Goal: Transaction & Acquisition: Purchase product/service

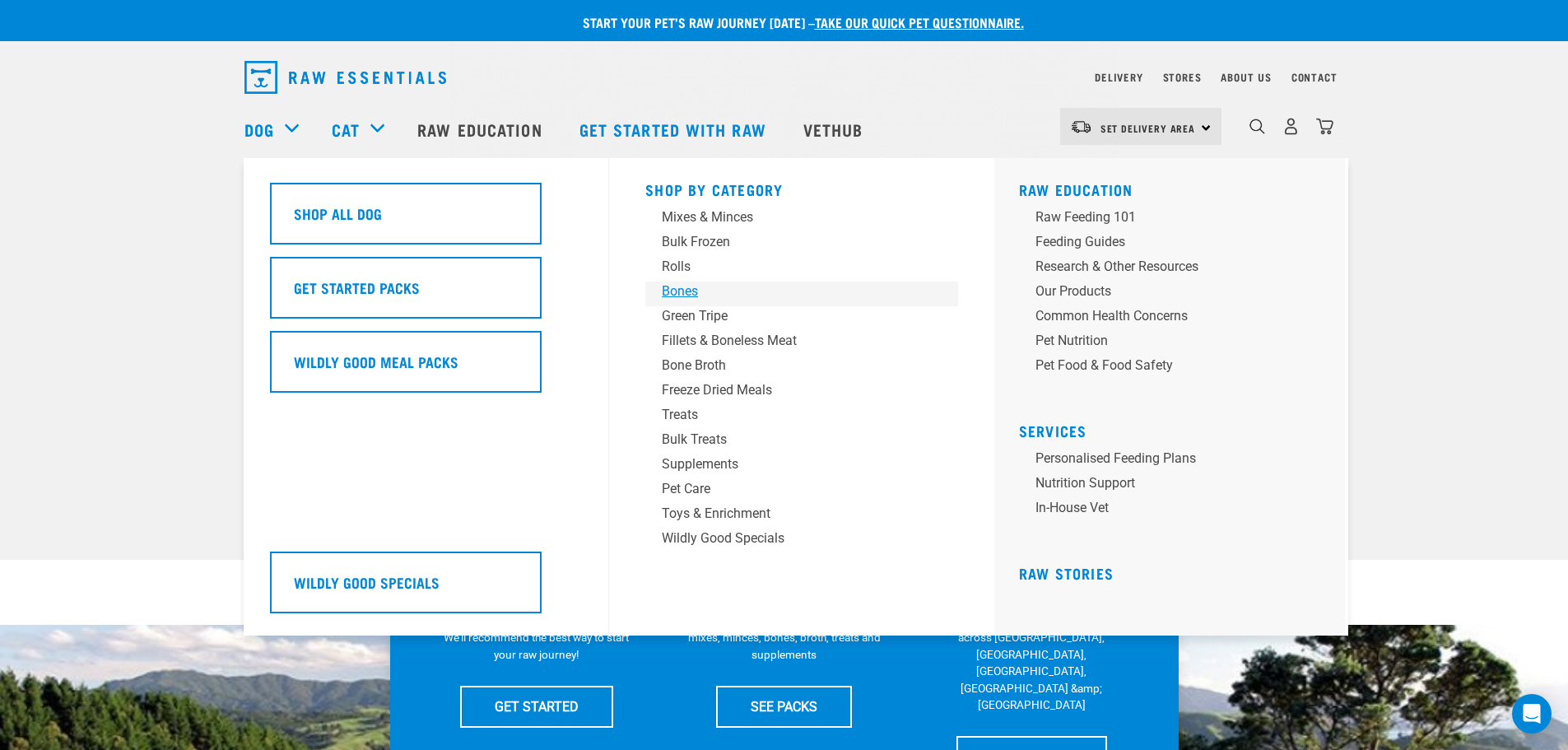
click at [688, 284] on div "Bones" at bounding box center [790, 291] width 257 height 19
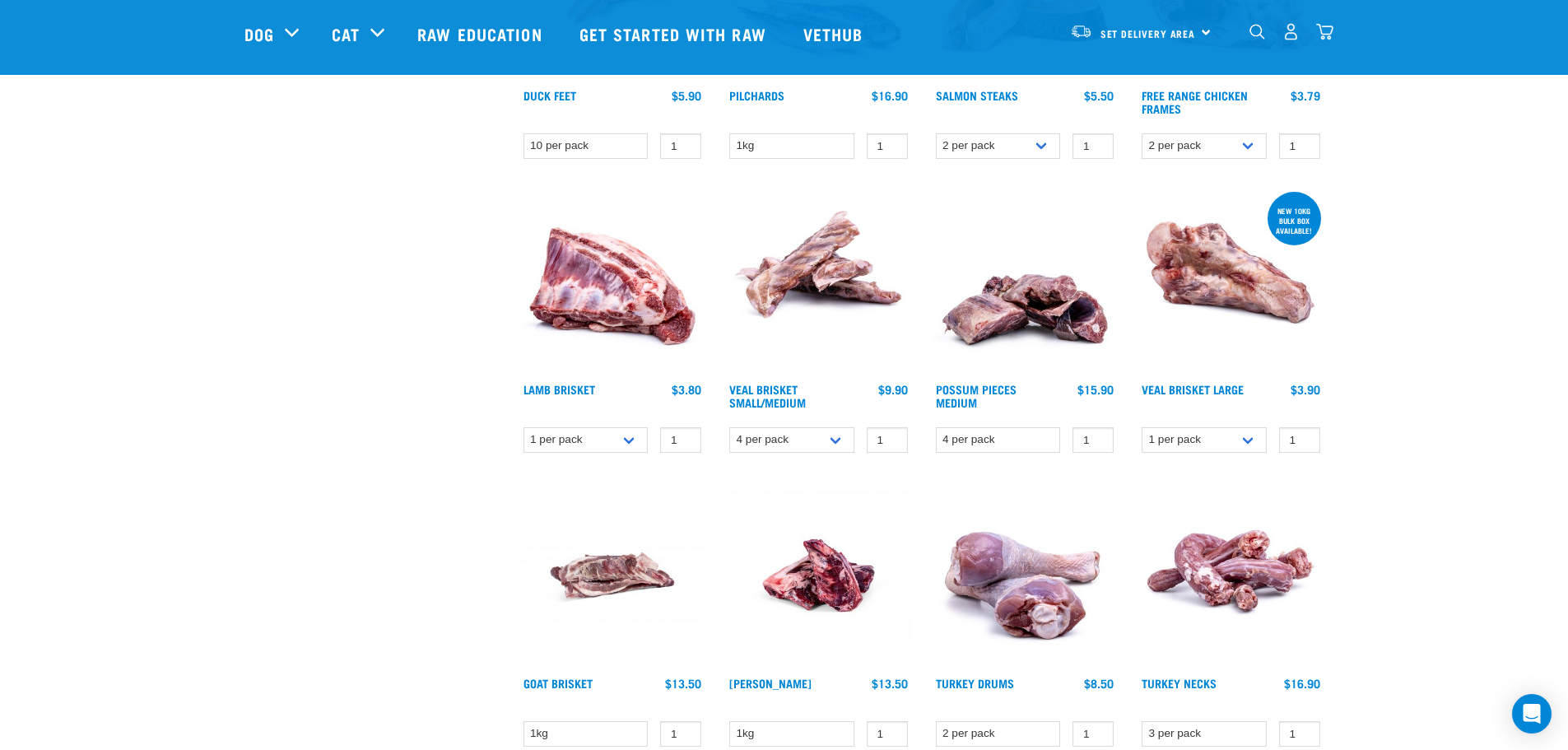
scroll to position [658, 0]
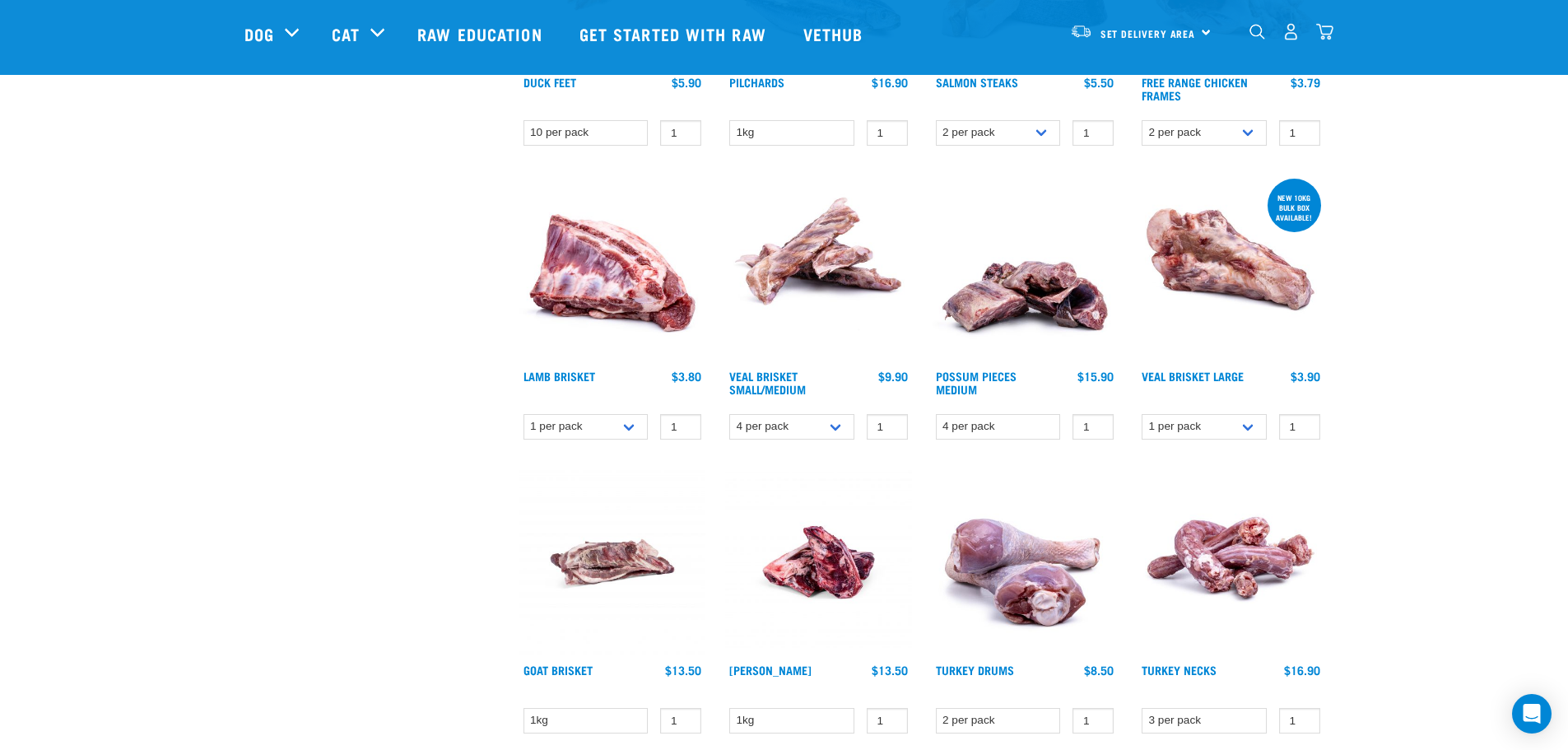
click at [825, 264] on img at bounding box center [818, 269] width 187 height 187
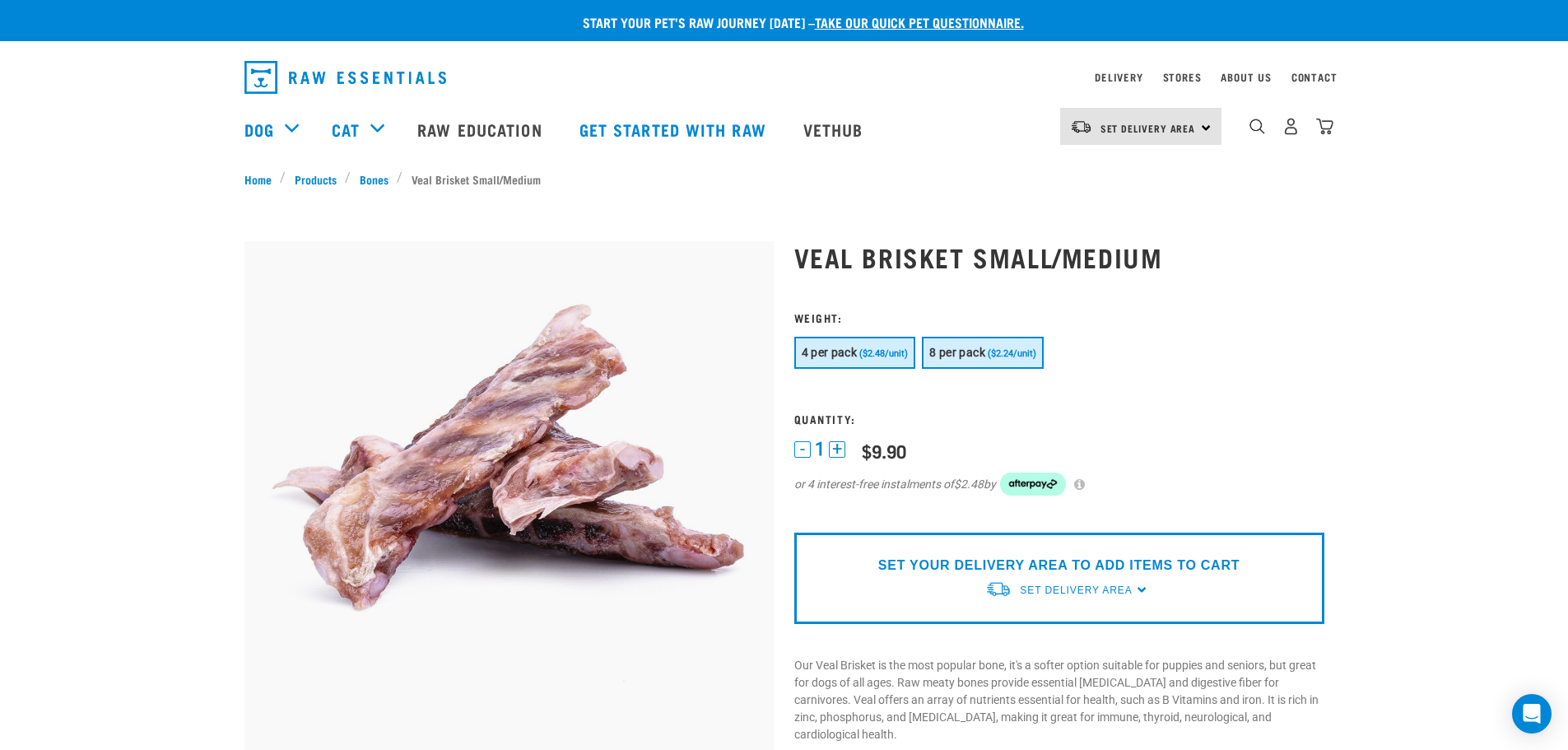
click at [1012, 348] on button "8 per pack ($2.24/unit)" at bounding box center [983, 352] width 122 height 32
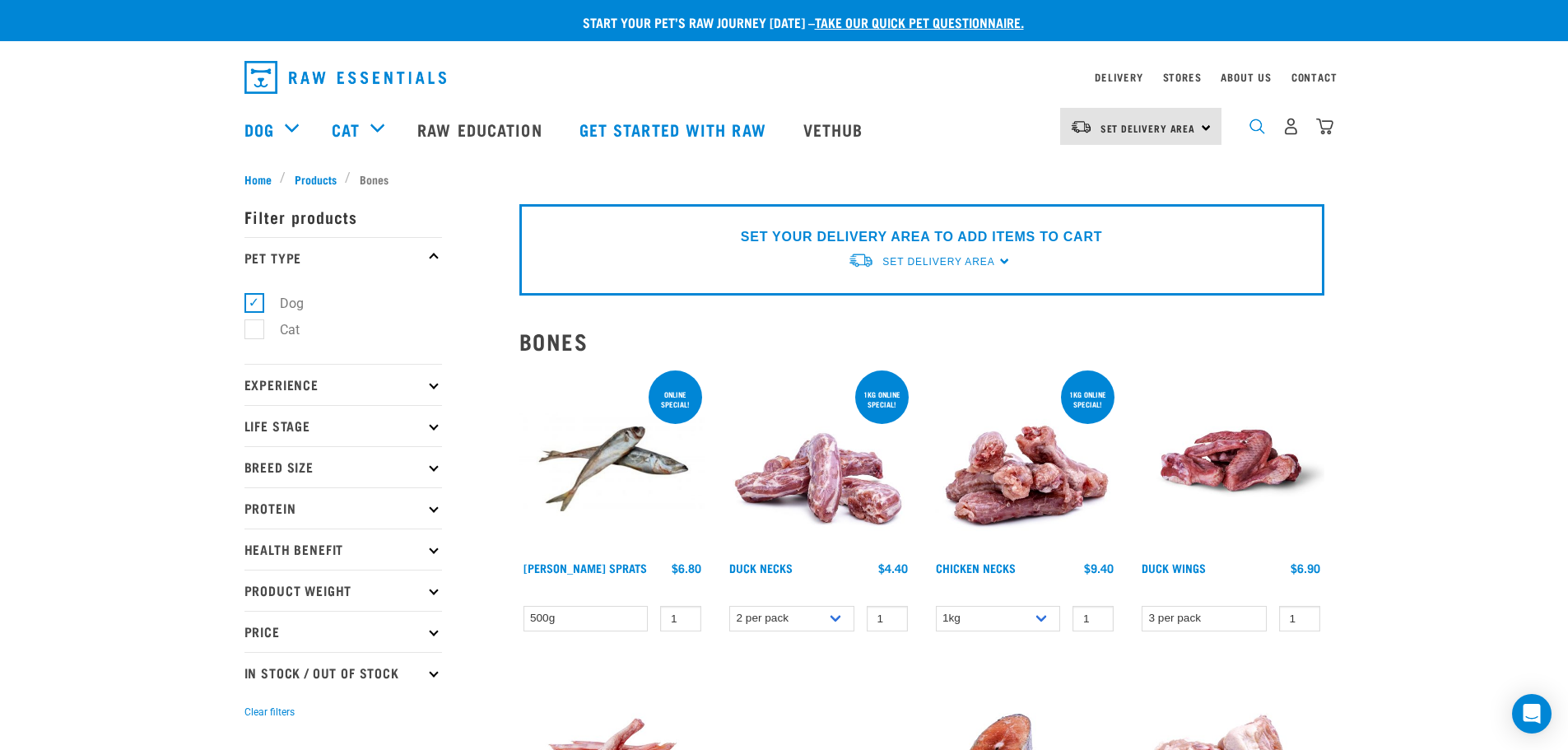
click at [1251, 131] on img "dropdown navigation" at bounding box center [1257, 126] width 16 height 16
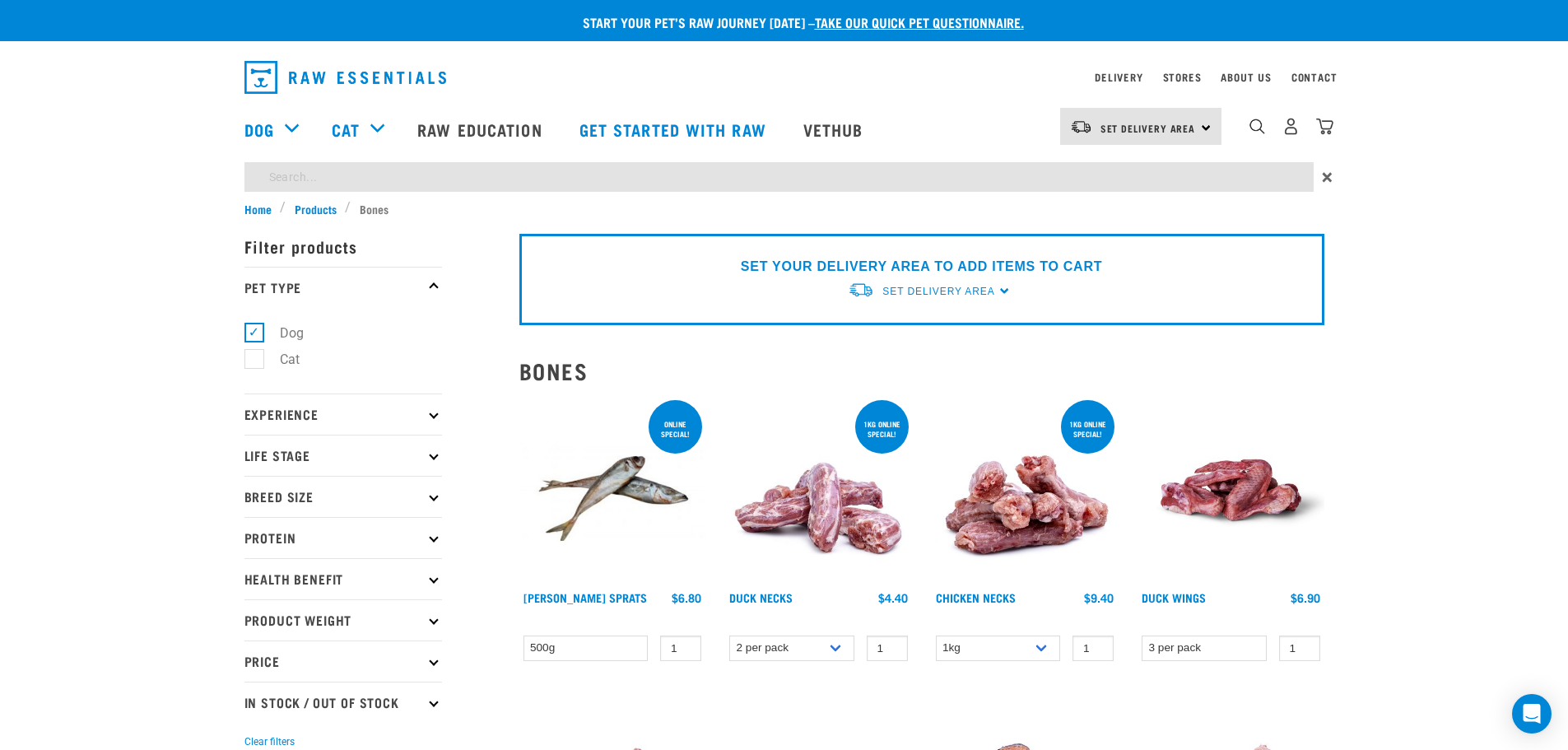
click at [1145, 170] on input "search" at bounding box center [778, 177] width 1070 height 30
type input "veal brisket"
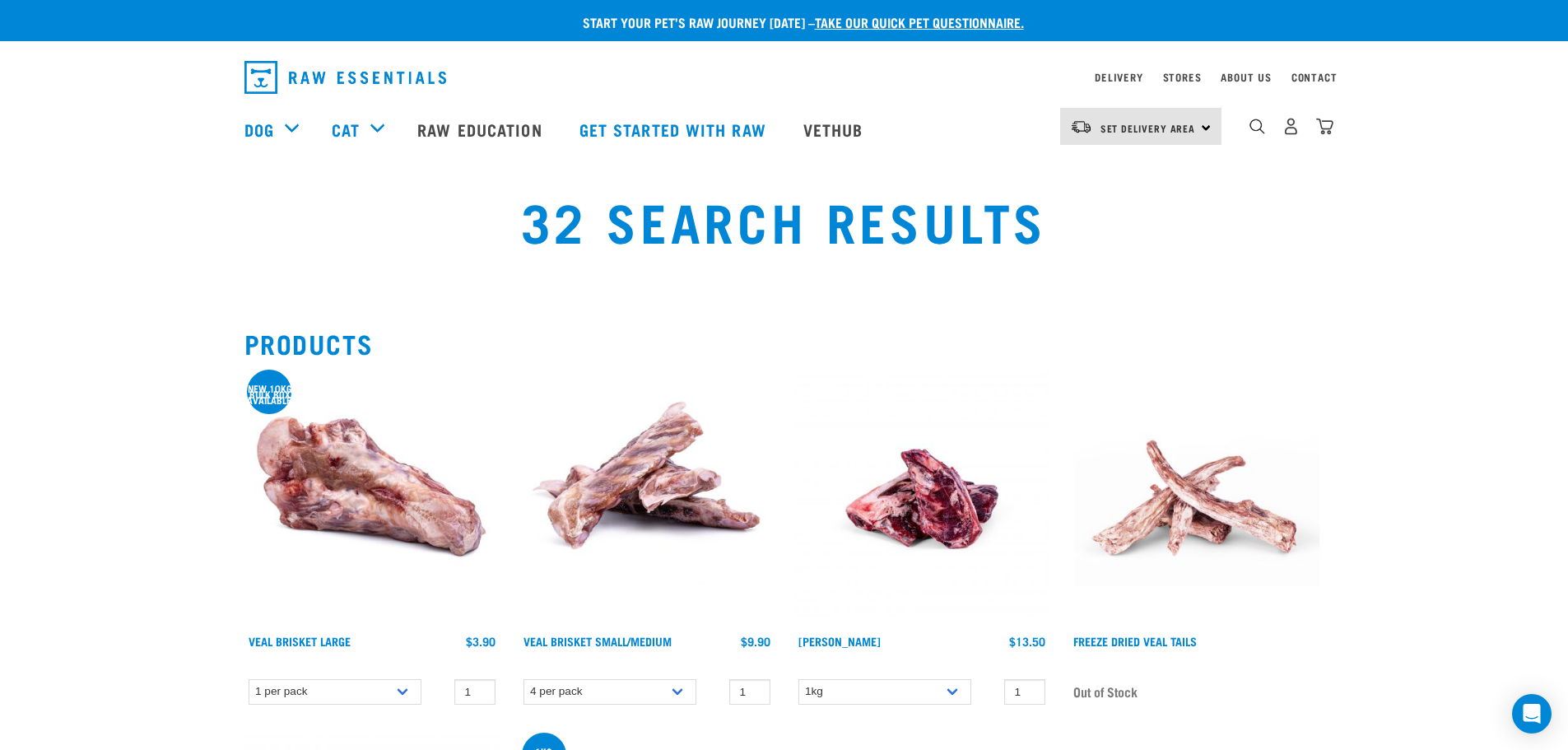
click at [393, 483] on img at bounding box center [372, 499] width 255 height 255
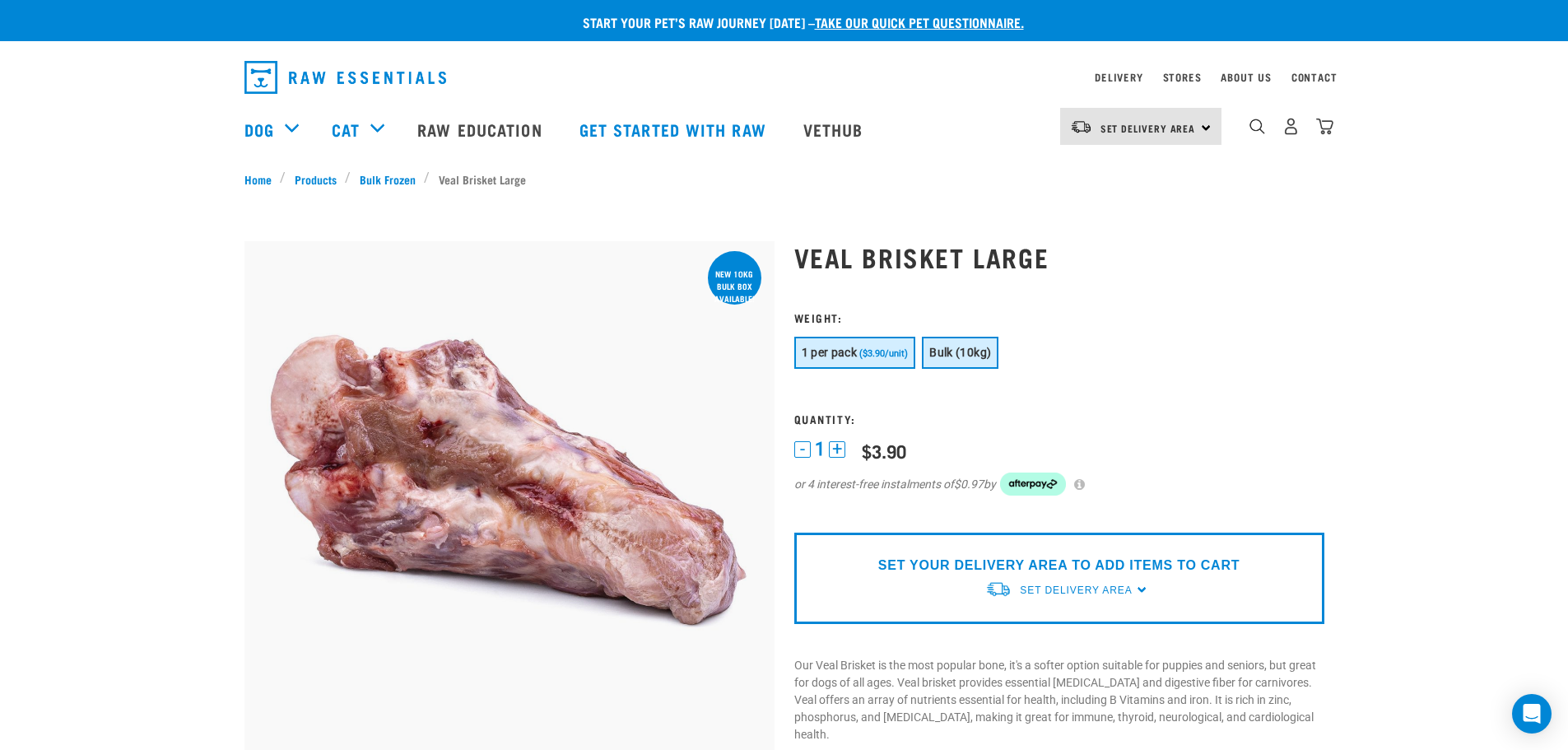
click at [970, 354] on span "Bulk (10kg)" at bounding box center [960, 352] width 62 height 13
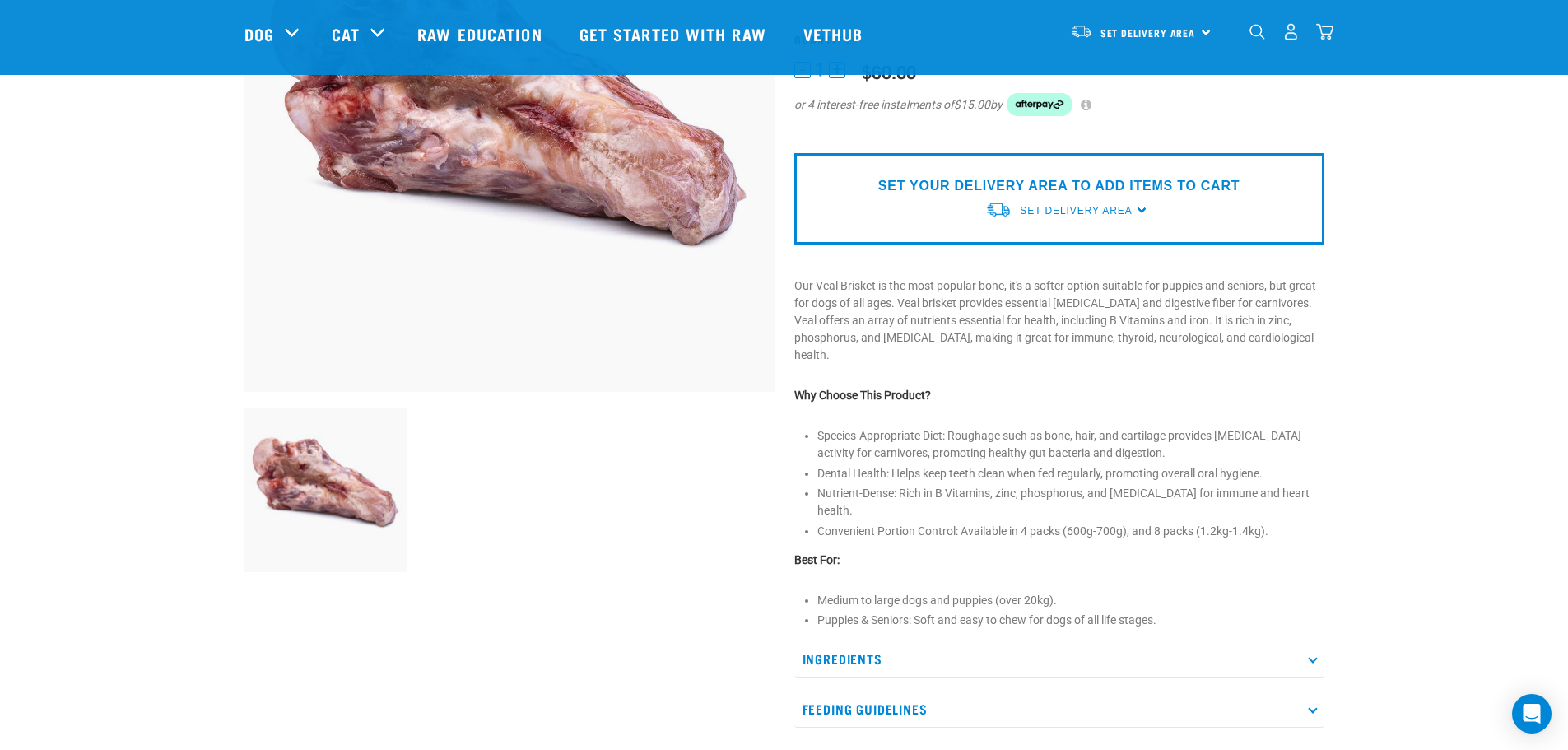
scroll to position [329, 0]
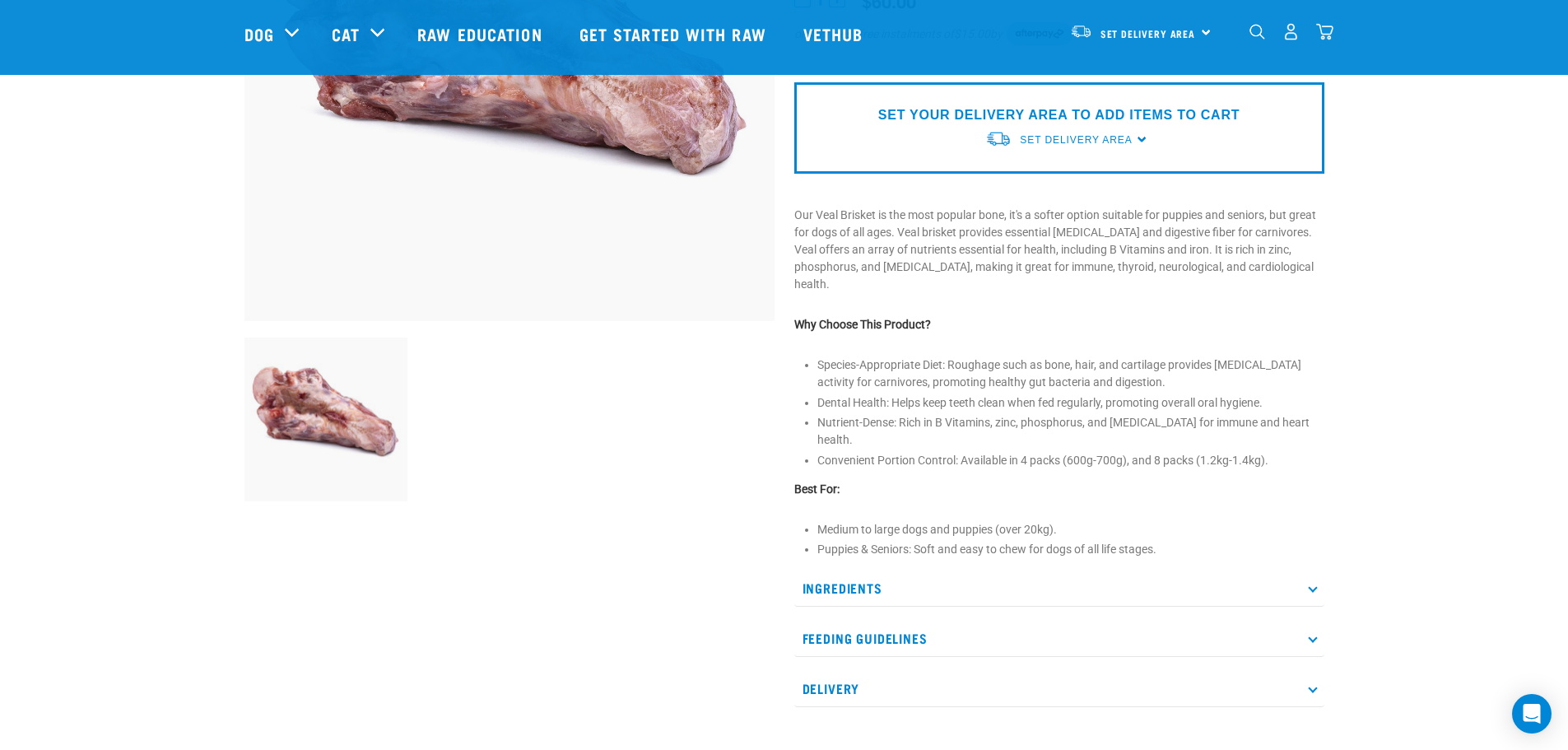
click at [1089, 570] on p "Ingredients" at bounding box center [1059, 588] width 530 height 37
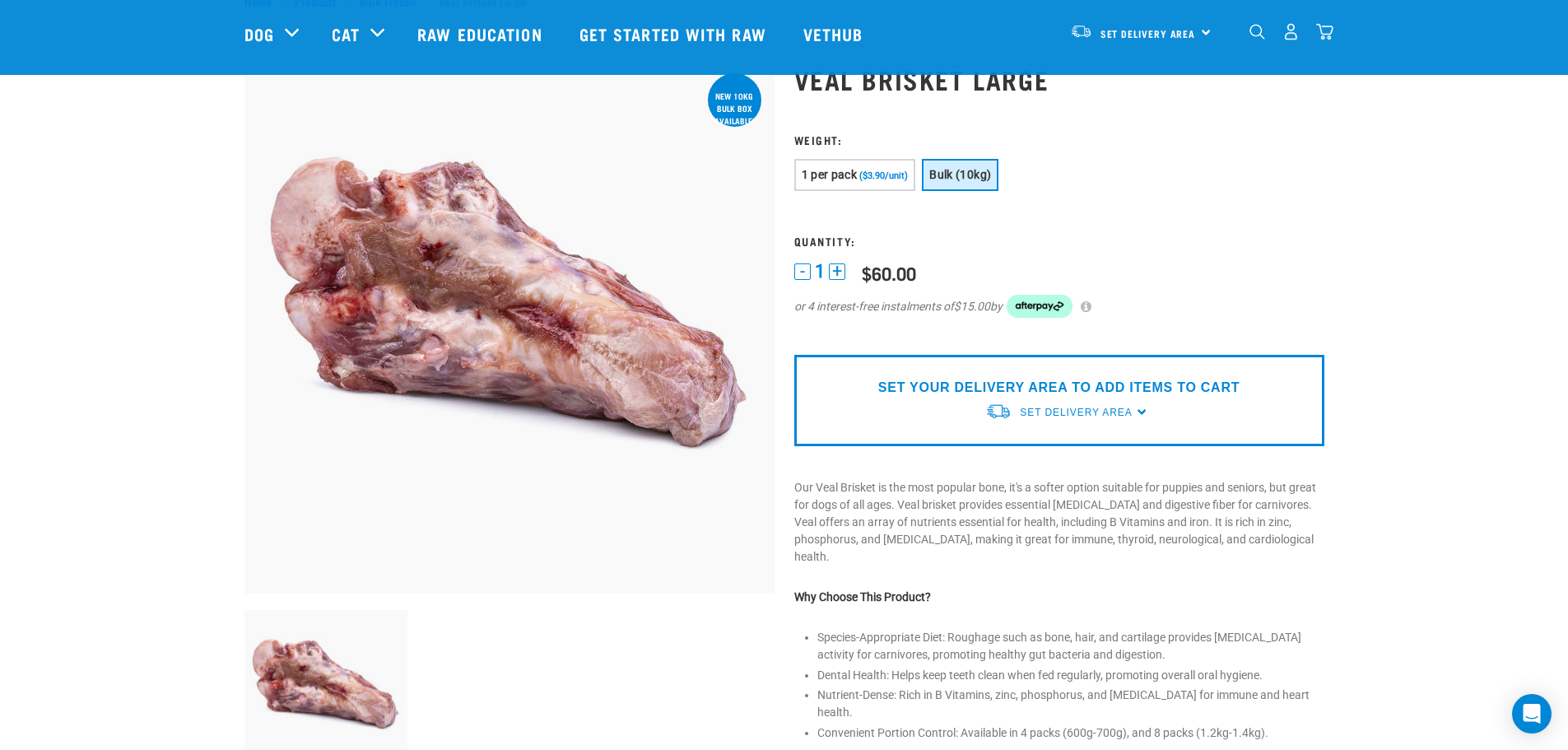
scroll to position [0, 0]
